Goal: Task Accomplishment & Management: Manage account settings

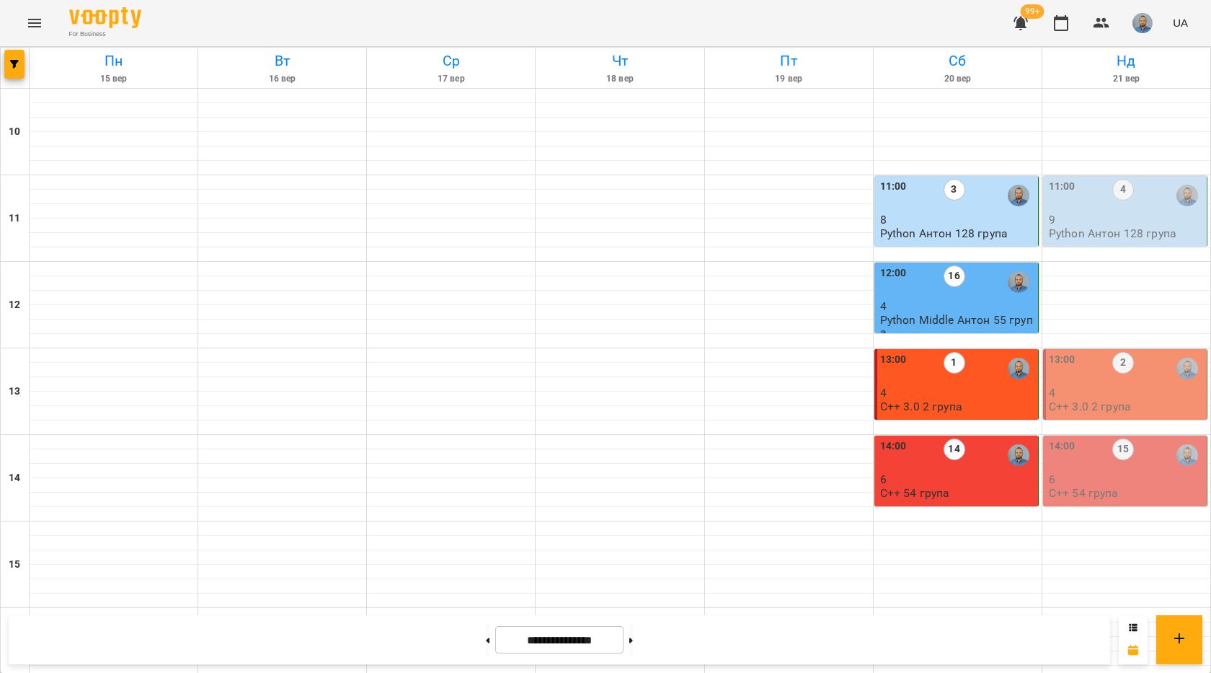
scroll to position [72, 0]
click at [1123, 179] on div "11:00 4 9 [PERSON_NAME] 128 група" at bounding box center [1126, 209] width 155 height 61
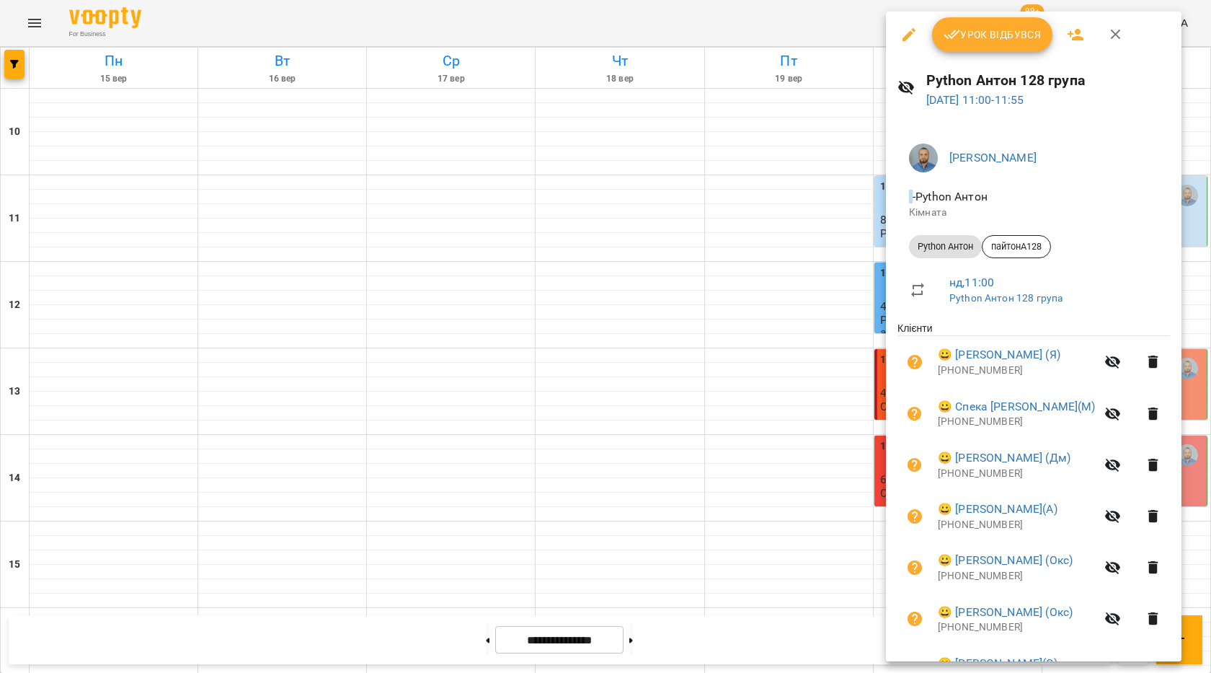
click at [1009, 37] on span "Урок відбувся" at bounding box center [993, 34] width 98 height 17
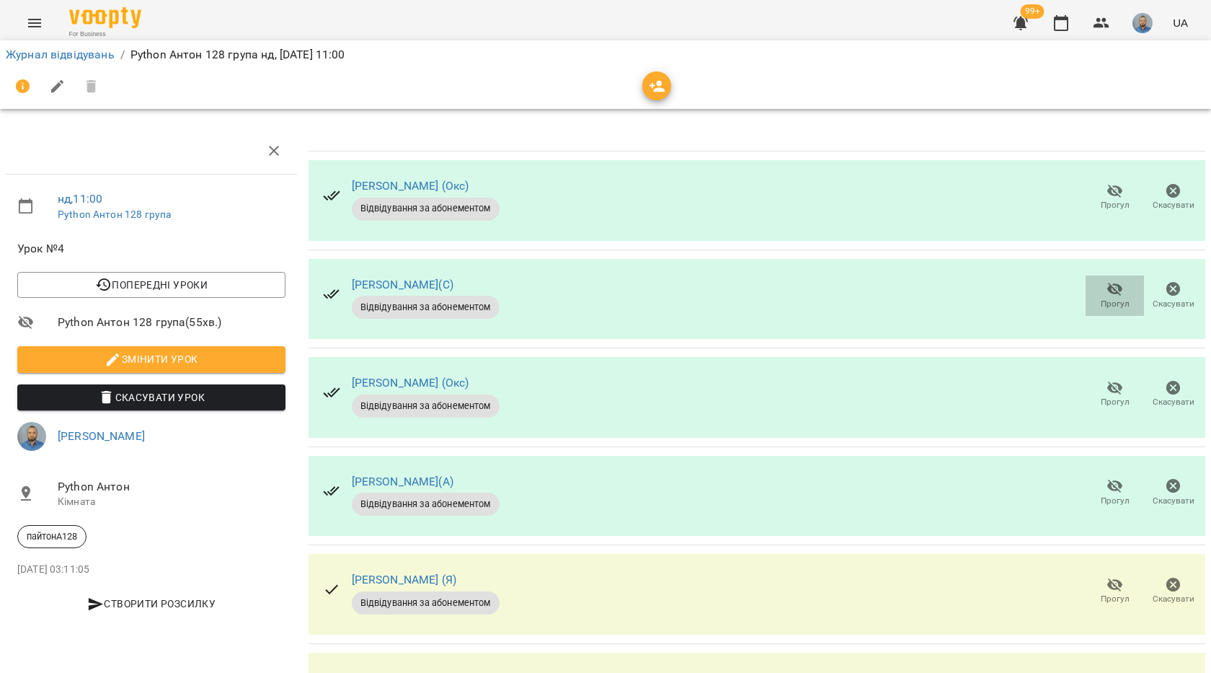
click at [1101, 302] on span "Прогул" at bounding box center [1115, 304] width 29 height 12
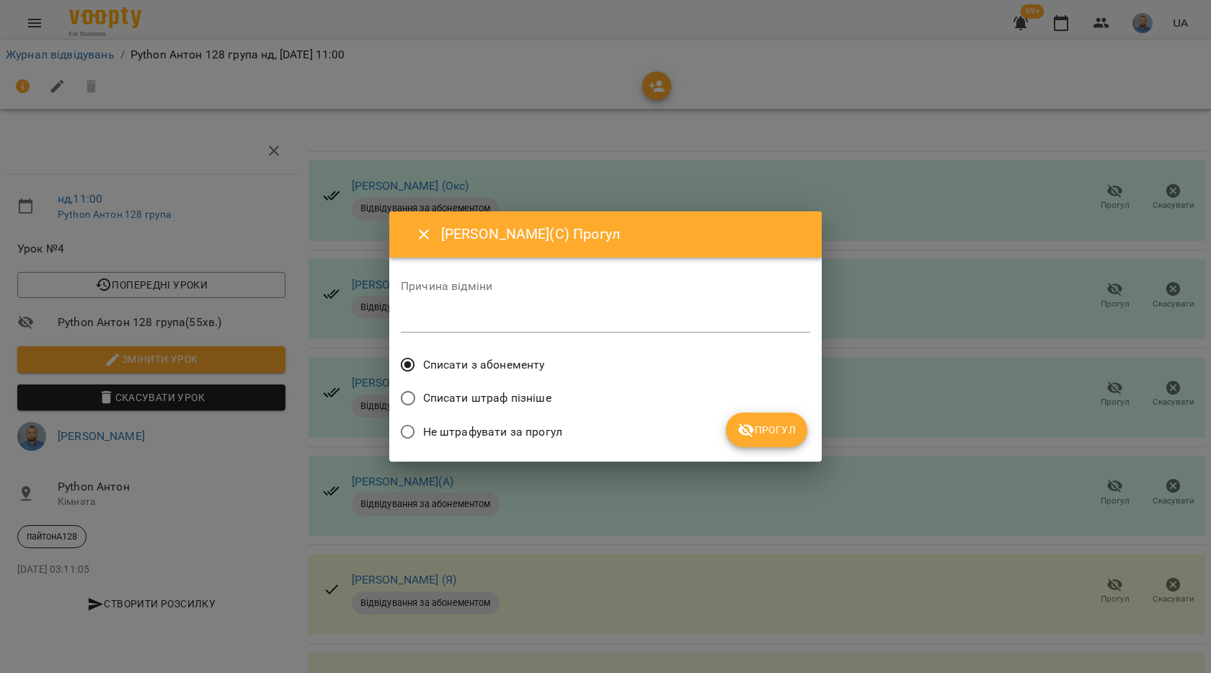
click at [786, 418] on button "Прогул" at bounding box center [766, 429] width 81 height 35
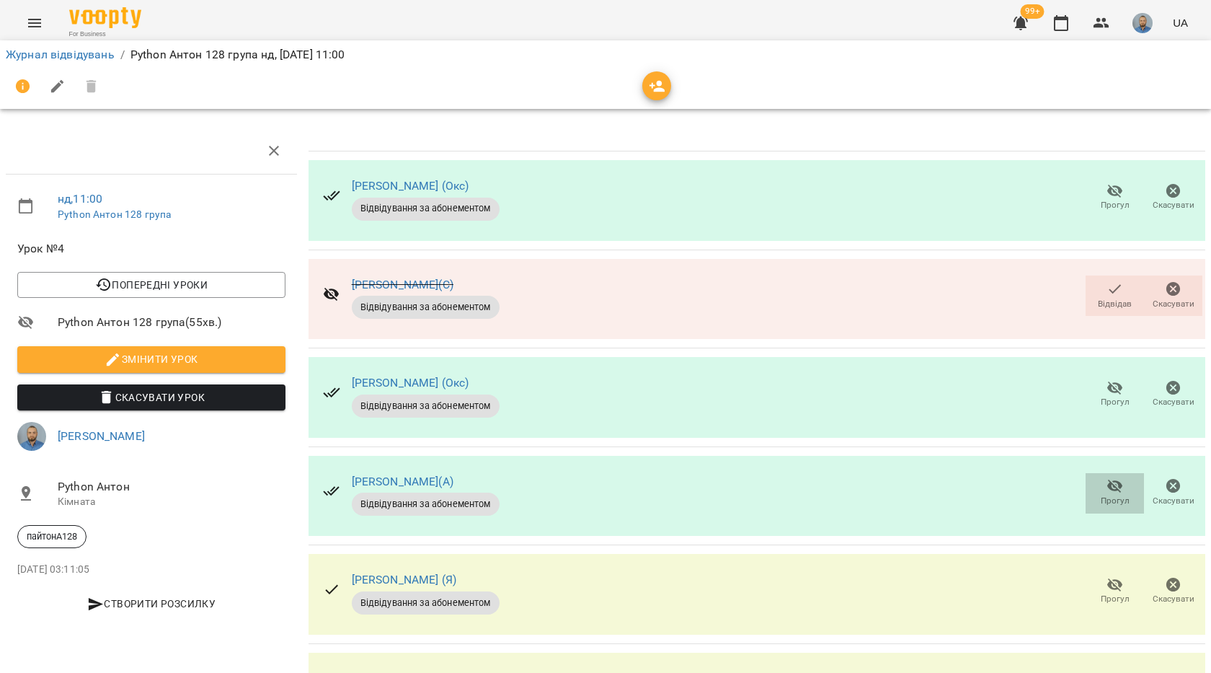
click at [1107, 493] on icon "button" at bounding box center [1115, 485] width 17 height 17
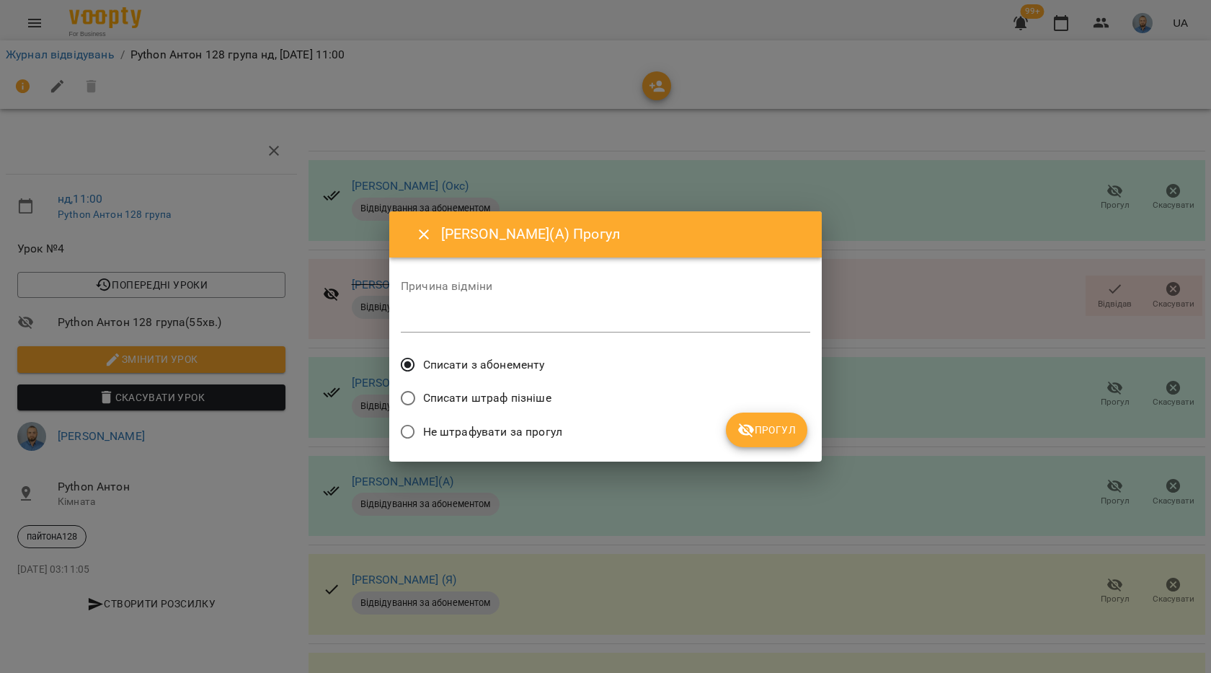
click at [747, 433] on icon "submit" at bounding box center [746, 430] width 16 height 14
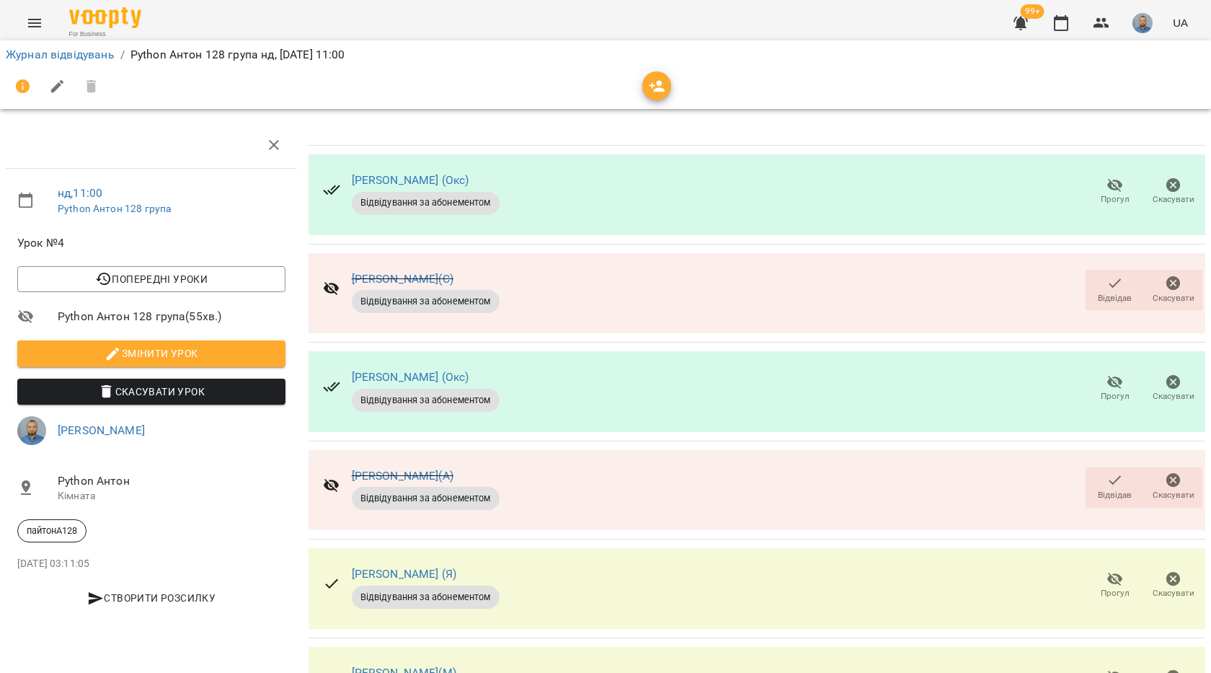
scroll to position [216, 0]
click at [1101, 587] on span "Прогул" at bounding box center [1115, 593] width 29 height 12
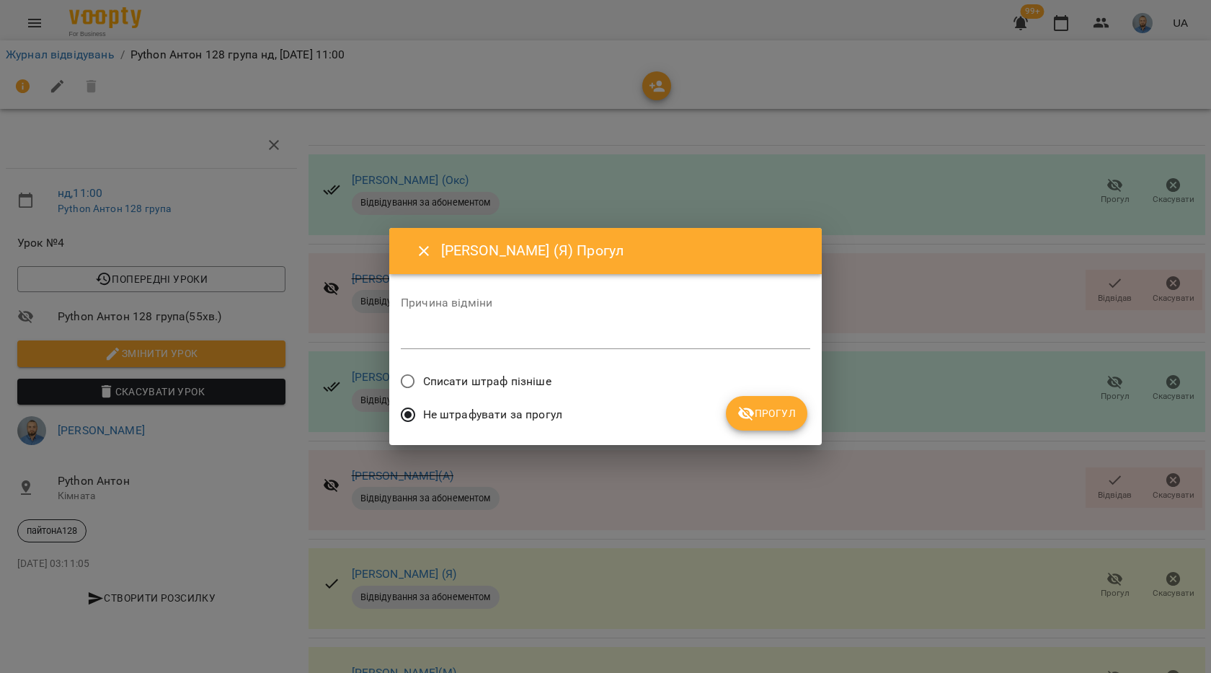
click at [766, 412] on span "Прогул" at bounding box center [767, 413] width 58 height 17
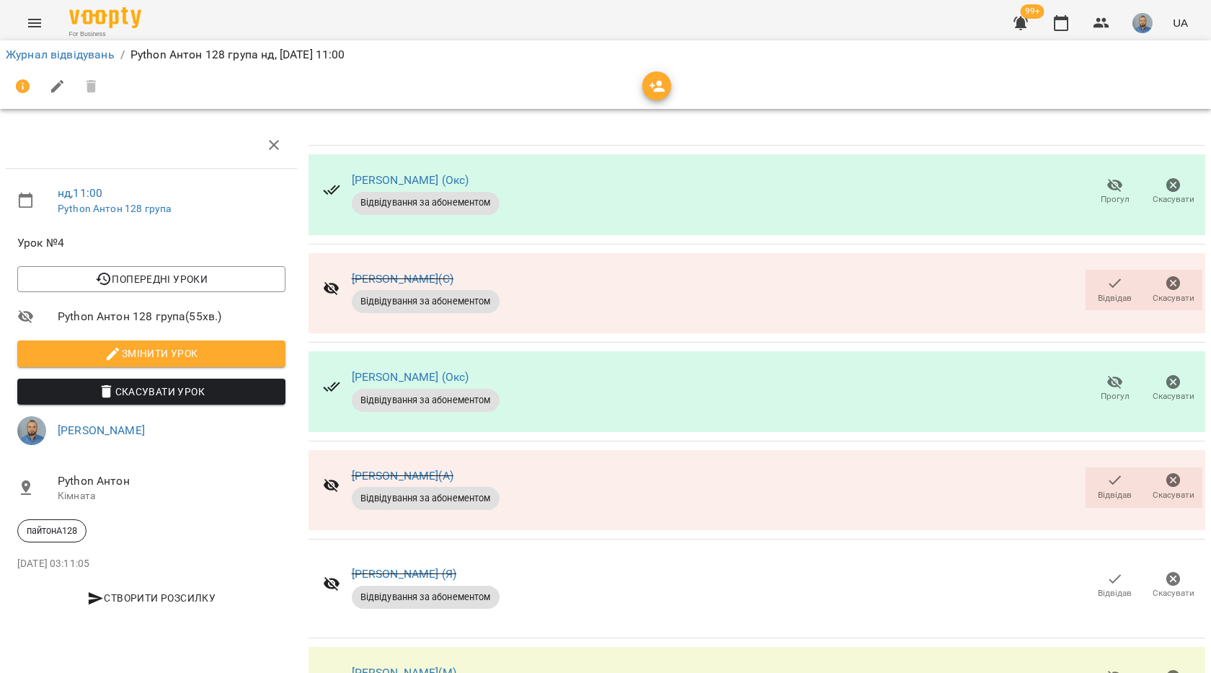
scroll to position [144, 0]
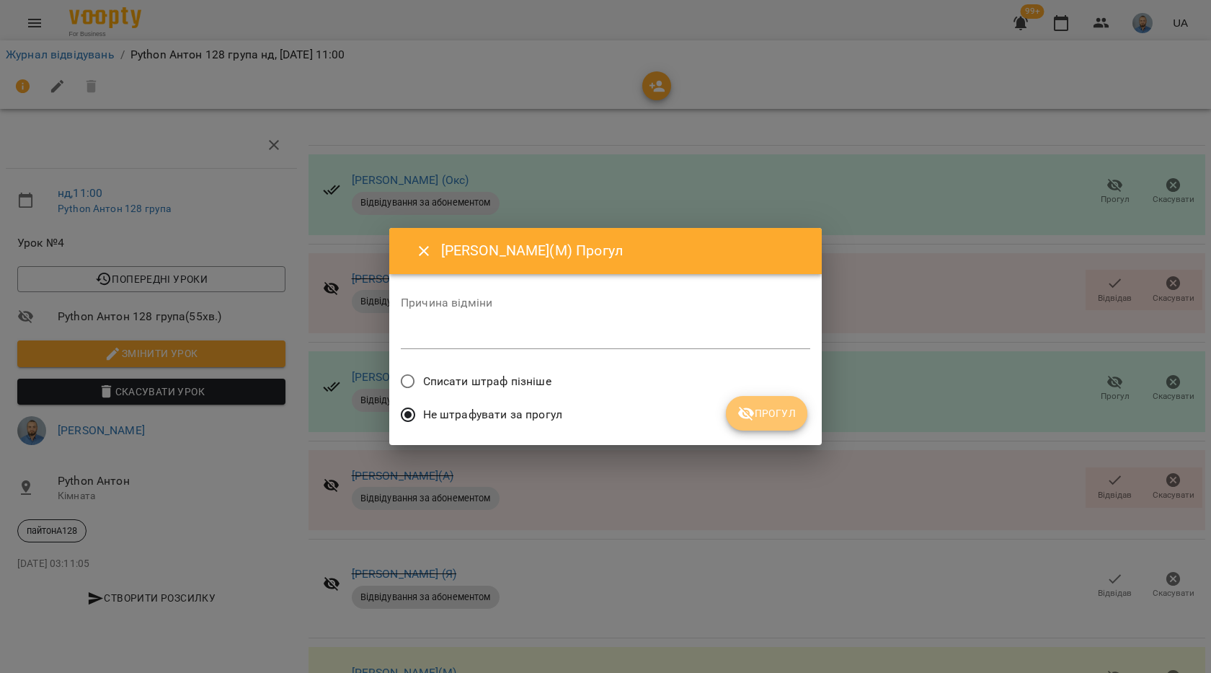
click at [779, 417] on span "Прогул" at bounding box center [767, 413] width 58 height 17
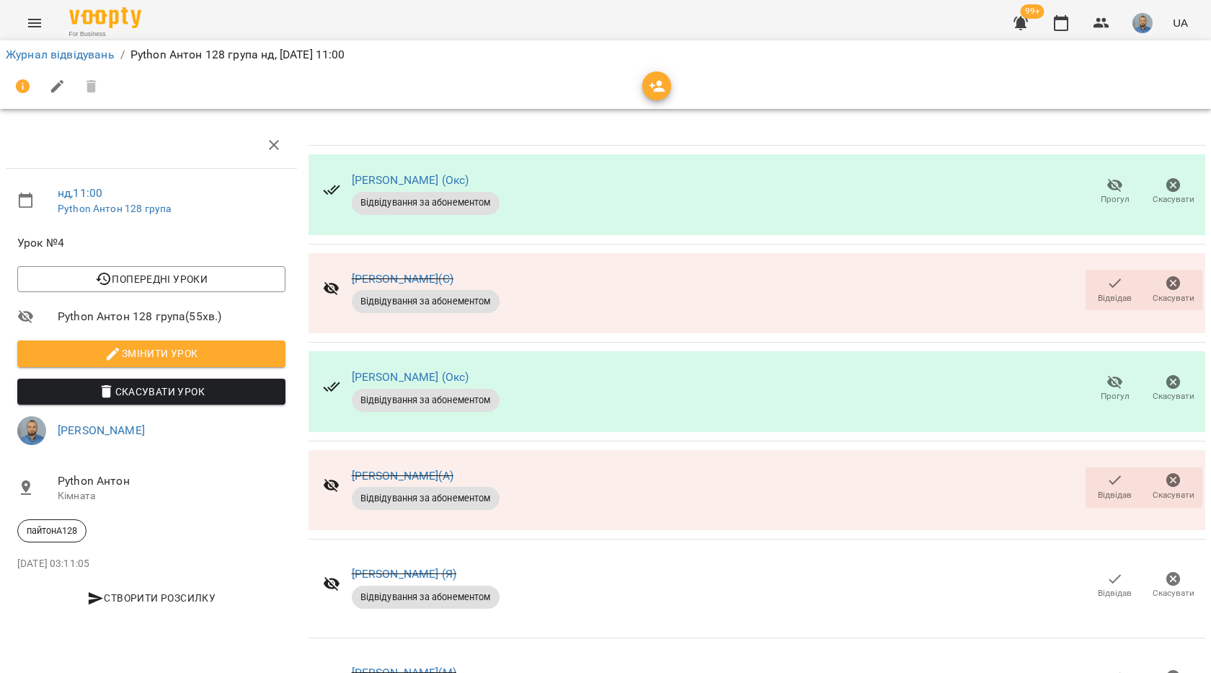
scroll to position [387, 0]
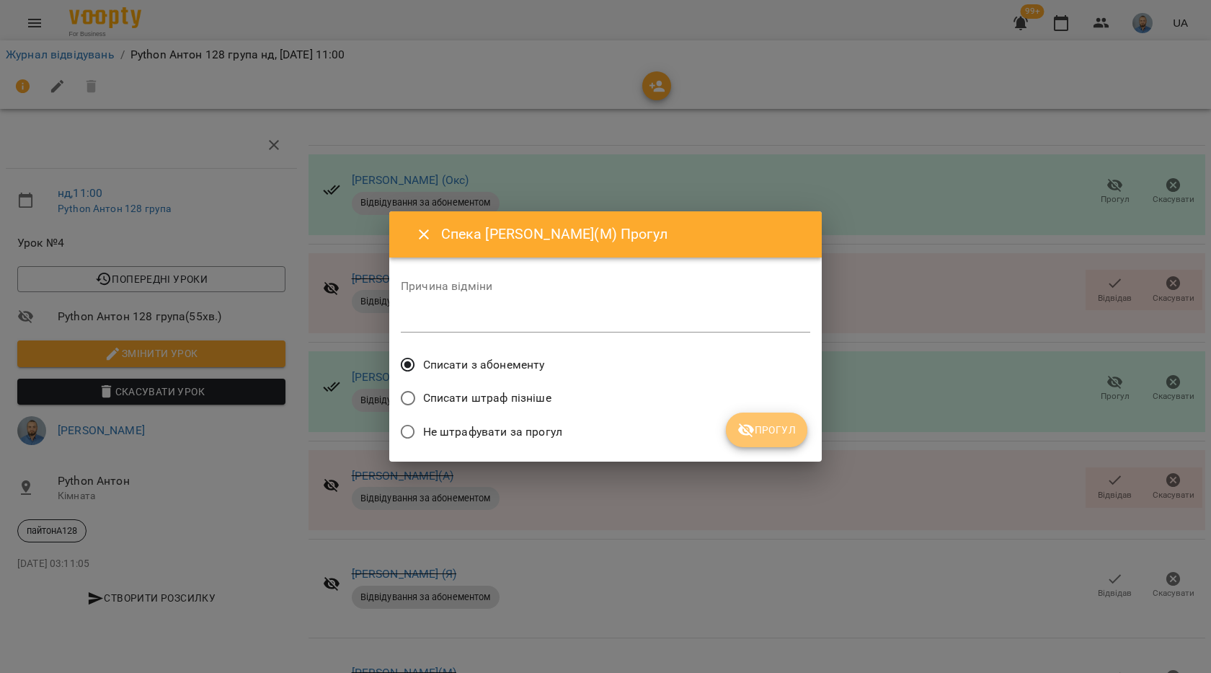
click at [778, 430] on span "Прогул" at bounding box center [767, 429] width 58 height 17
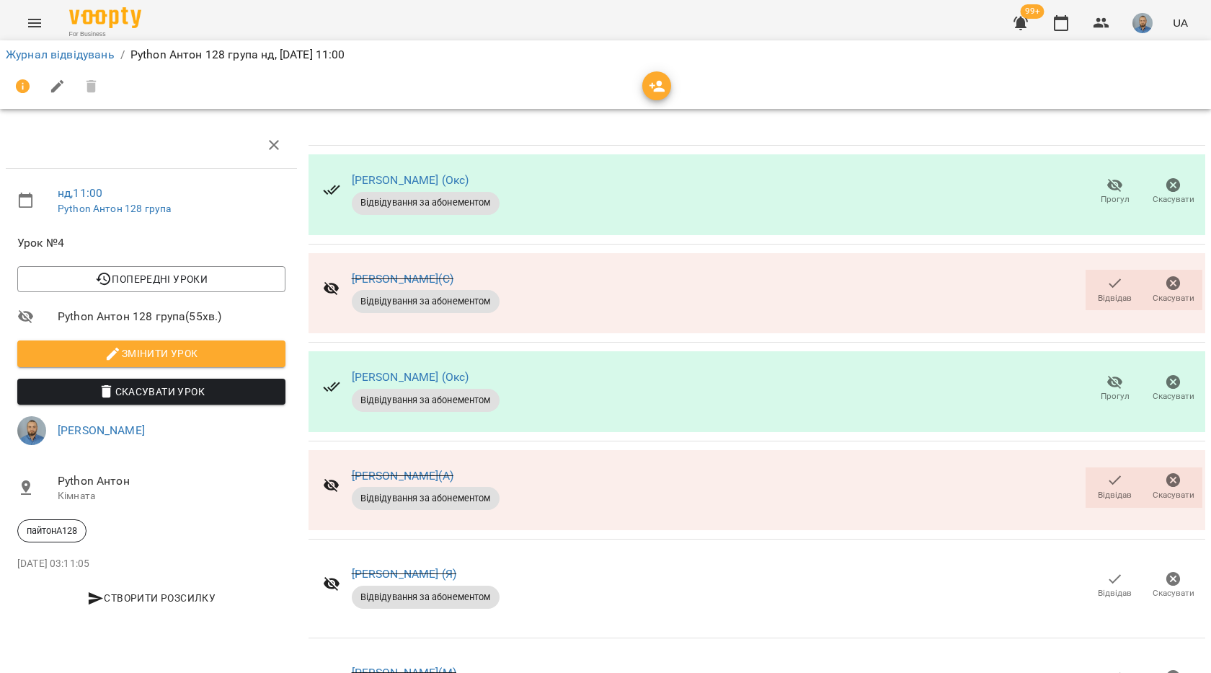
scroll to position [72, 0]
click at [1095, 570] on span "Відвідав" at bounding box center [1115, 584] width 41 height 29
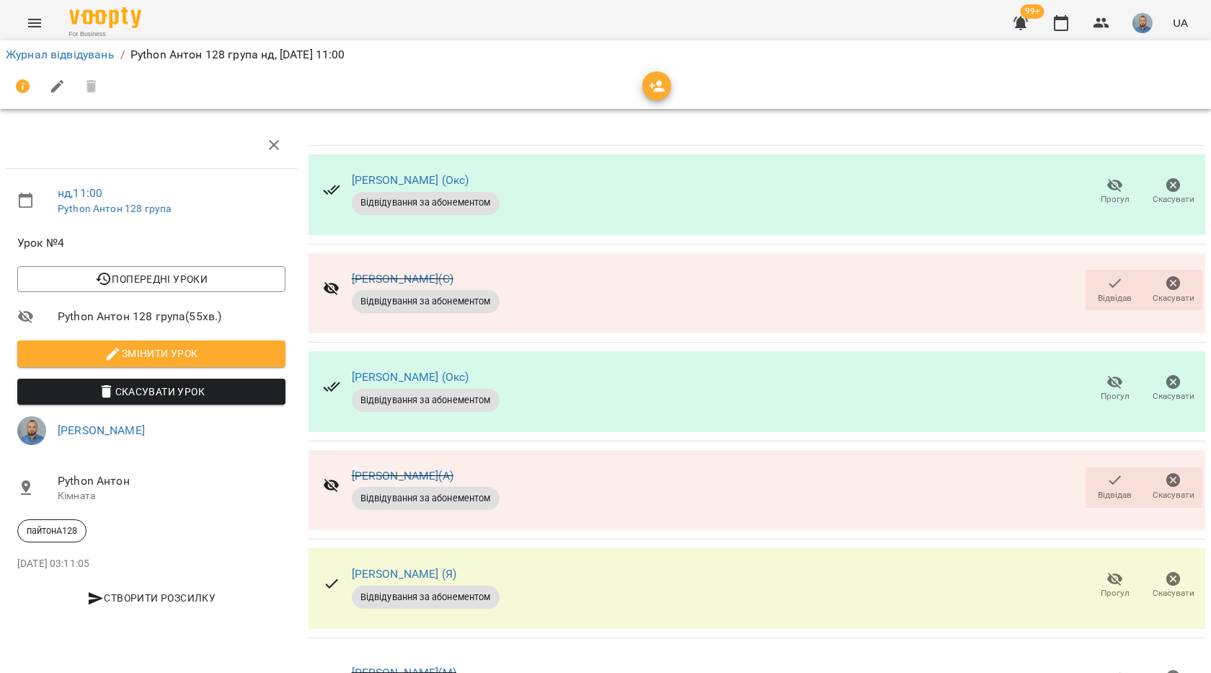
click at [1107, 668] on icon "button" at bounding box center [1115, 676] width 17 height 17
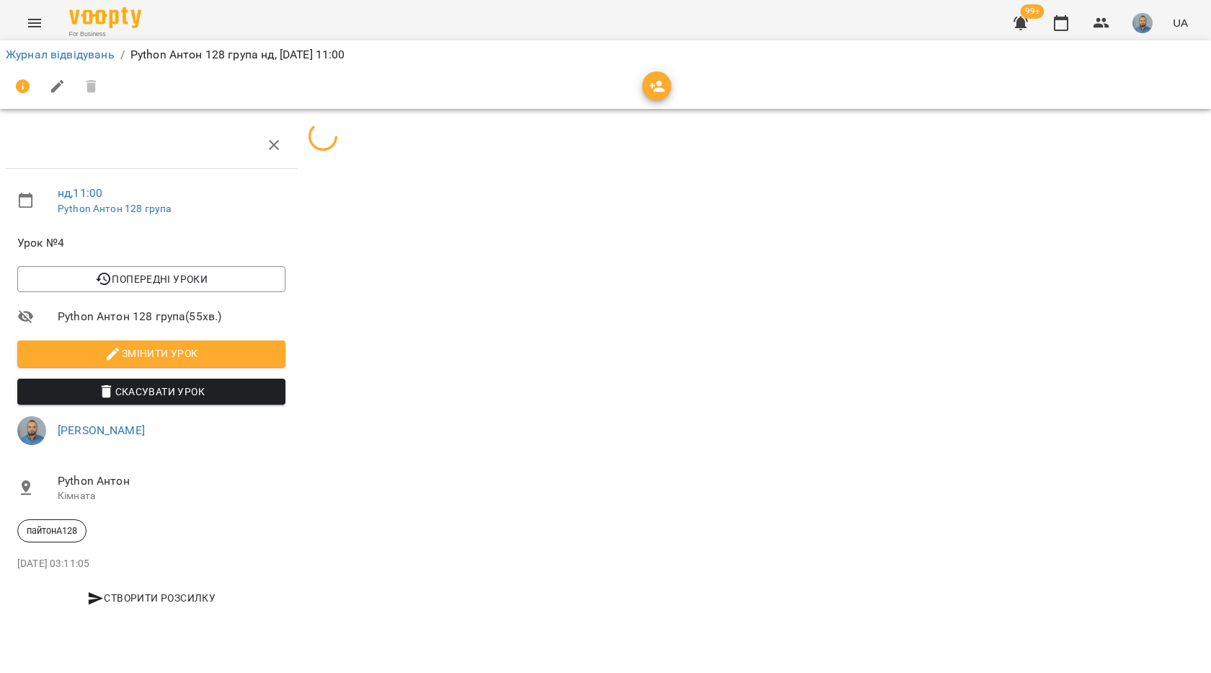
scroll to position [0, 0]
